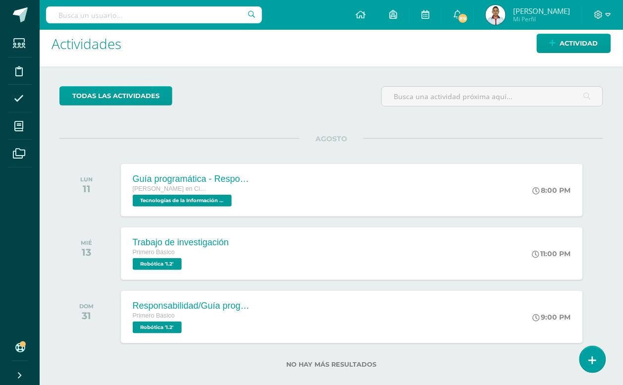
scroll to position [23, 0]
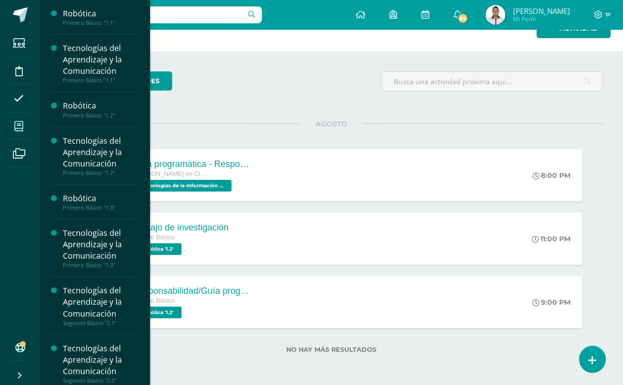
click at [19, 122] on icon at bounding box center [18, 126] width 9 height 10
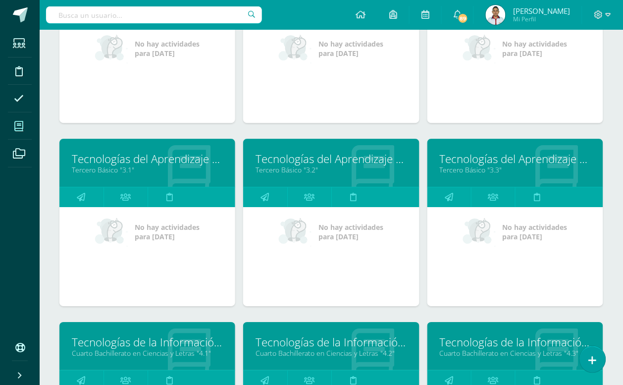
scroll to position [719, 0]
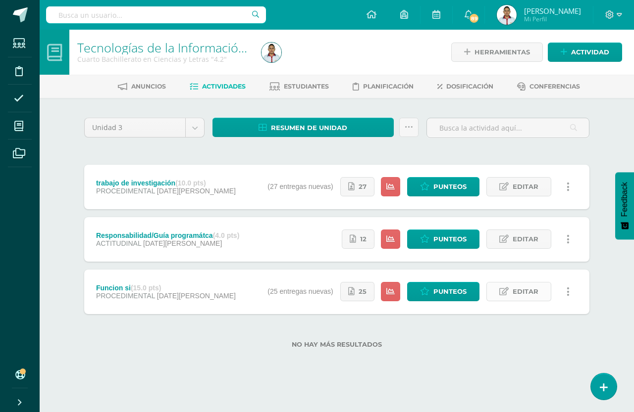
click at [522, 292] on span "Editar" at bounding box center [525, 292] width 26 height 18
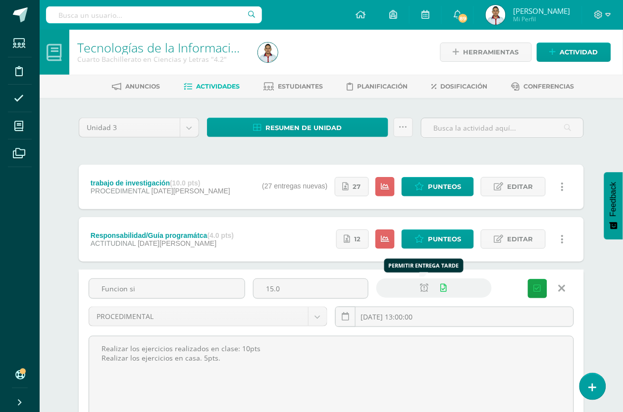
click at [416, 283] on link at bounding box center [424, 288] width 19 height 19
click at [422, 287] on icon at bounding box center [424, 288] width 8 height 8
click at [421, 289] on icon at bounding box center [424, 288] width 8 height 8
click at [534, 293] on button "Guardar" at bounding box center [537, 288] width 19 height 19
